Goal: Check status: Check status

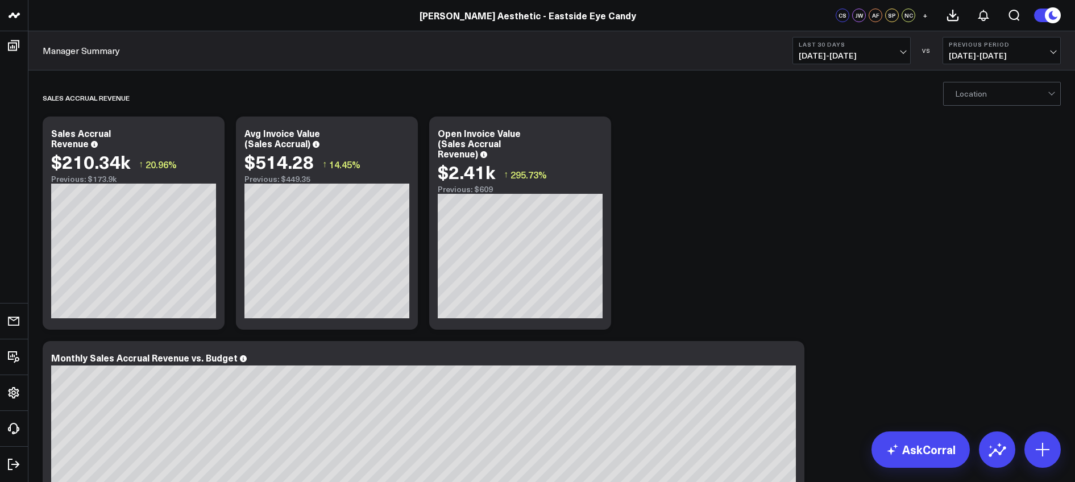
click at [826, 51] on span "[DATE] - [DATE]" at bounding box center [852, 55] width 106 height 9
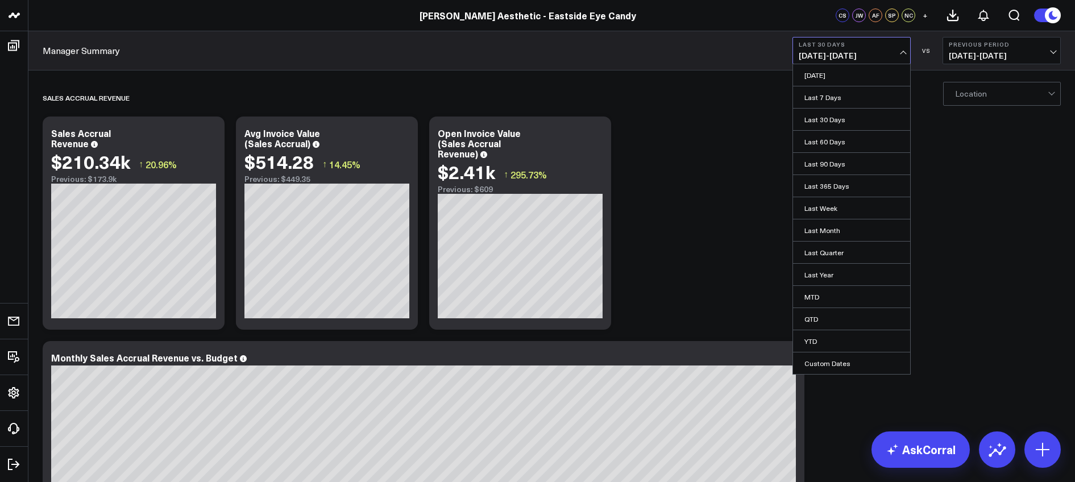
click at [131, 31] on div "Manager Summary Last 30 Days 07/20/25 - 08/18/25 Yesterday Last 7 Days Last 30 …" at bounding box center [551, 50] width 1047 height 39
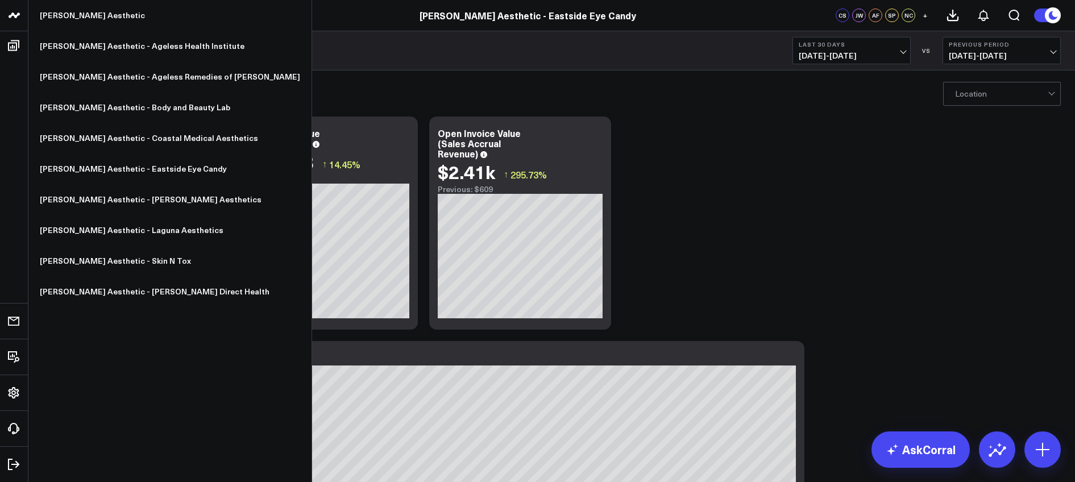
click at [19, 17] on icon at bounding box center [14, 16] width 14 height 14
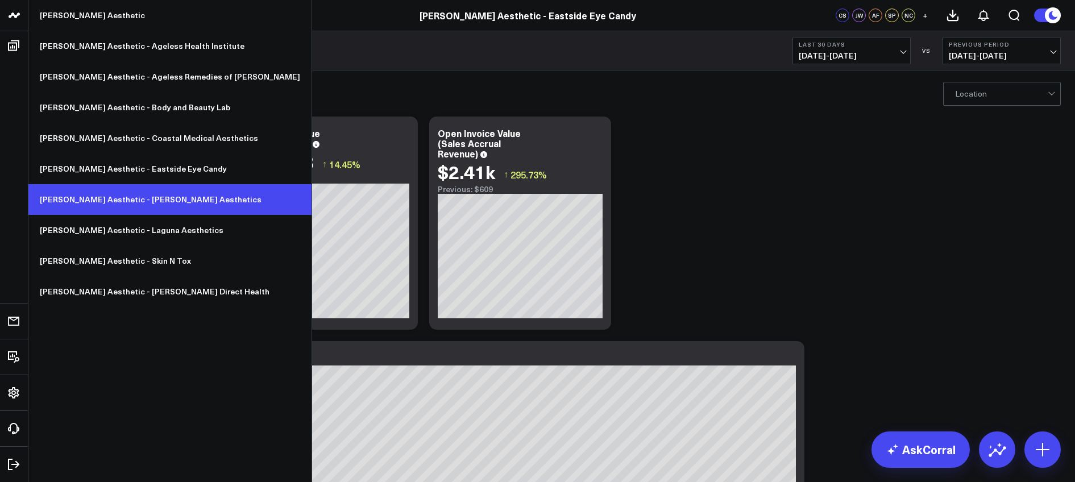
click at [123, 198] on link "[PERSON_NAME] Aesthetic - [PERSON_NAME] Aesthetics" at bounding box center [169, 199] width 283 height 31
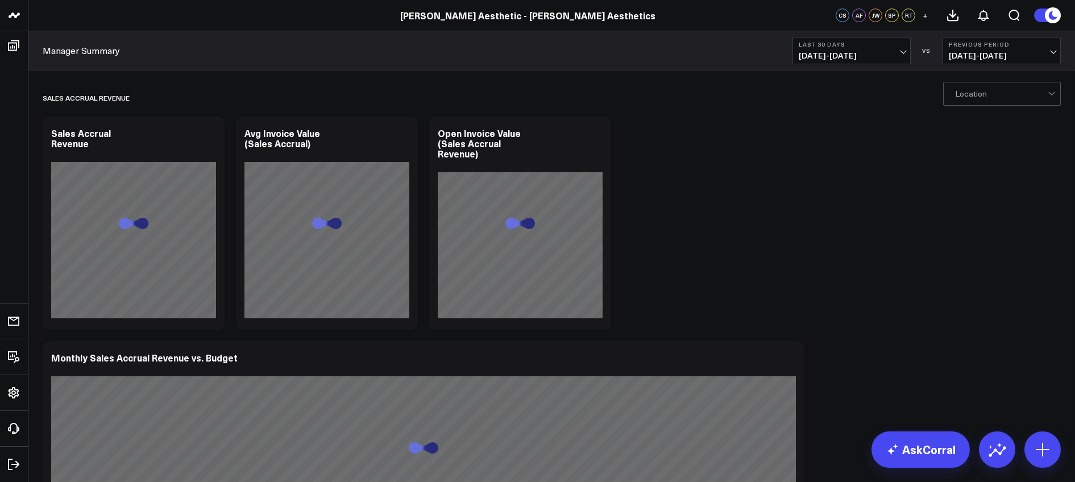
click at [879, 53] on span "[DATE] - [DATE]" at bounding box center [852, 55] width 106 height 9
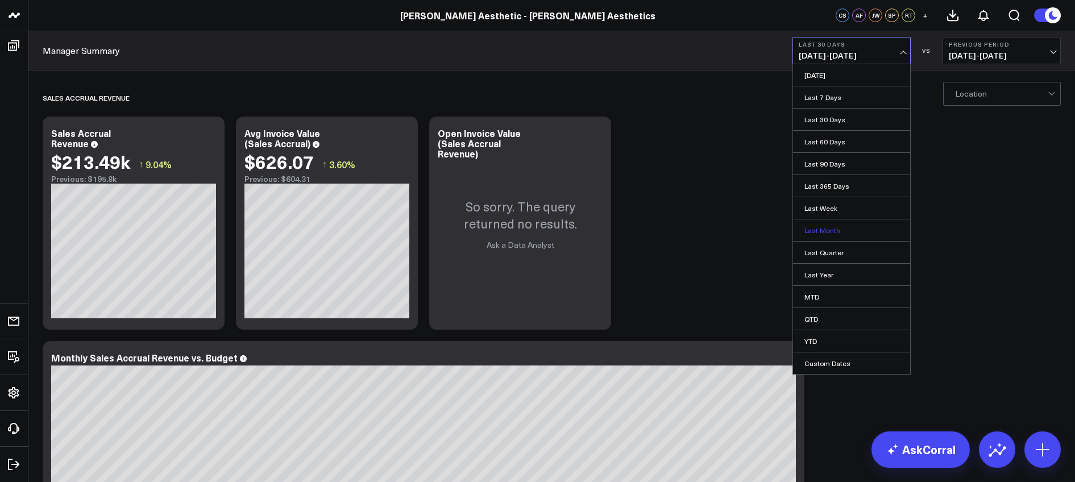
click at [848, 227] on link "Last Month" at bounding box center [851, 231] width 117 height 22
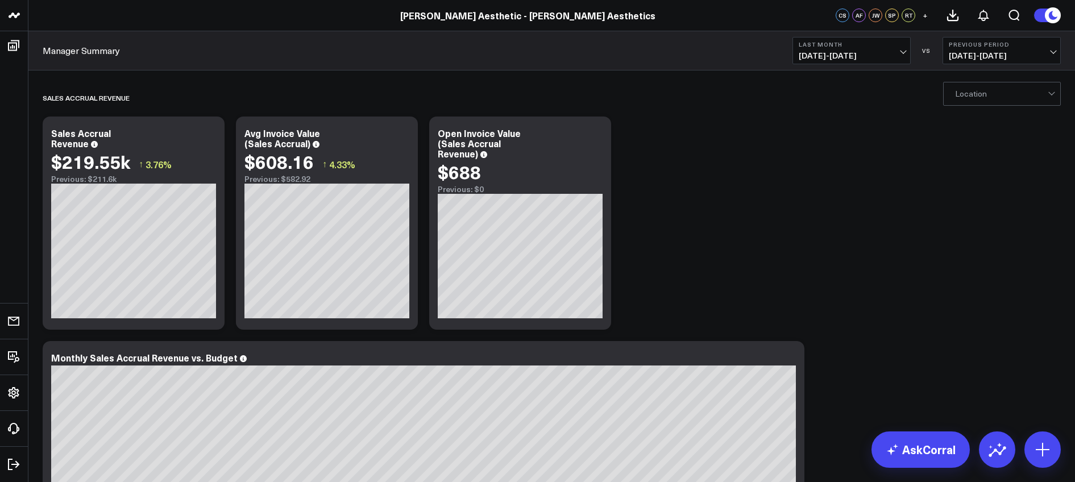
click at [986, 45] on b "Previous Period" at bounding box center [1002, 44] width 106 height 7
click at [970, 119] on link "YoY" at bounding box center [1001, 120] width 117 height 22
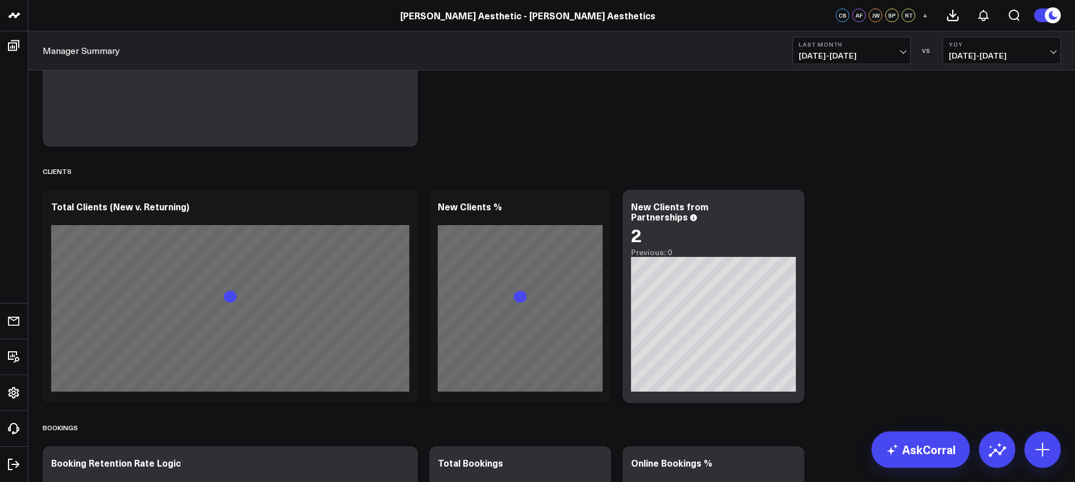
scroll to position [866, 0]
